Goal: Task Accomplishment & Management: Manage account settings

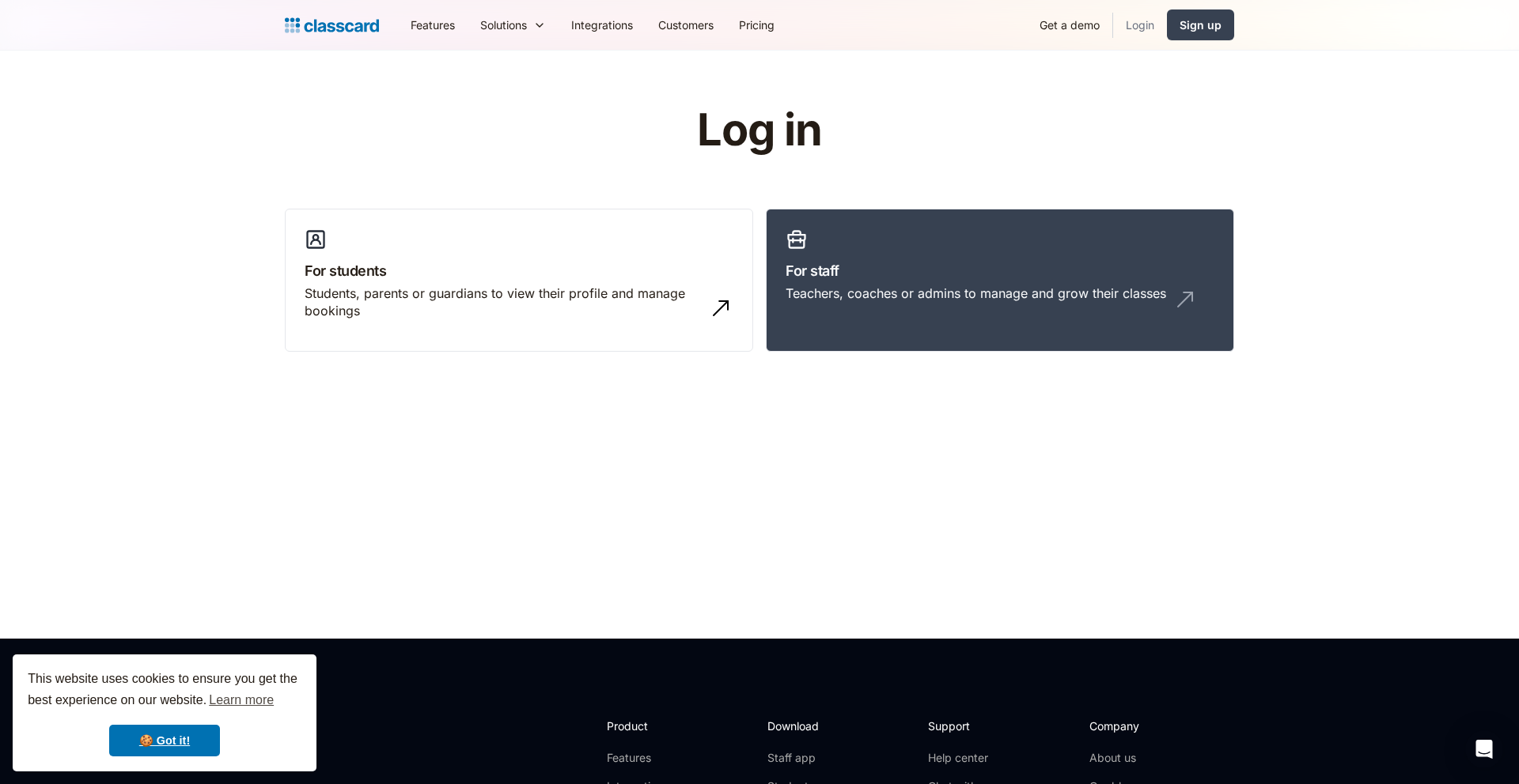
click at [1141, 25] on link "Login" at bounding box center [1140, 24] width 54 height 35
click at [905, 283] on link "For staff Teachers, coaches or admins to manage and grow their classes" at bounding box center [1000, 280] width 469 height 144
